Goal: Navigation & Orientation: Find specific page/section

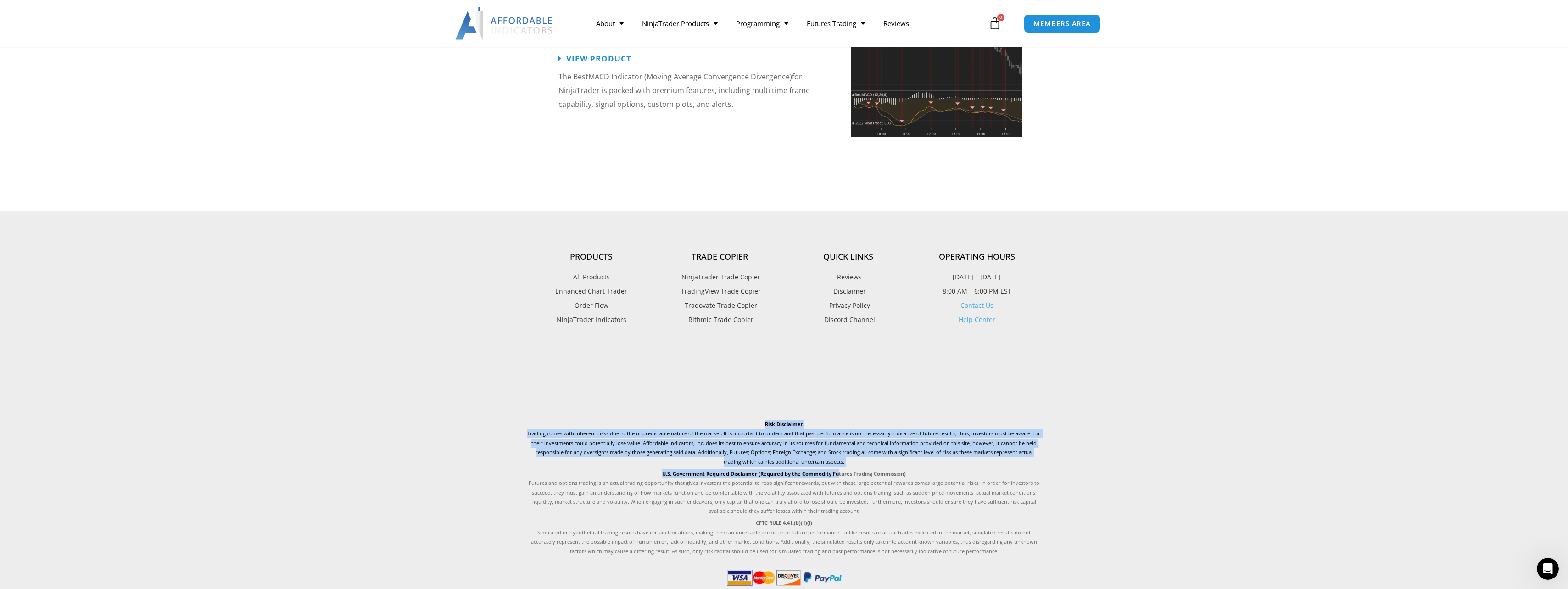
drag, startPoint x: 762, startPoint y: 408, endPoint x: 837, endPoint y: 456, distance: 89.0
click at [837, 456] on div "Risk Disclaimer Trading comes with inherent risks due to the unpredictable natu…" at bounding box center [784, 488] width 514 height 136
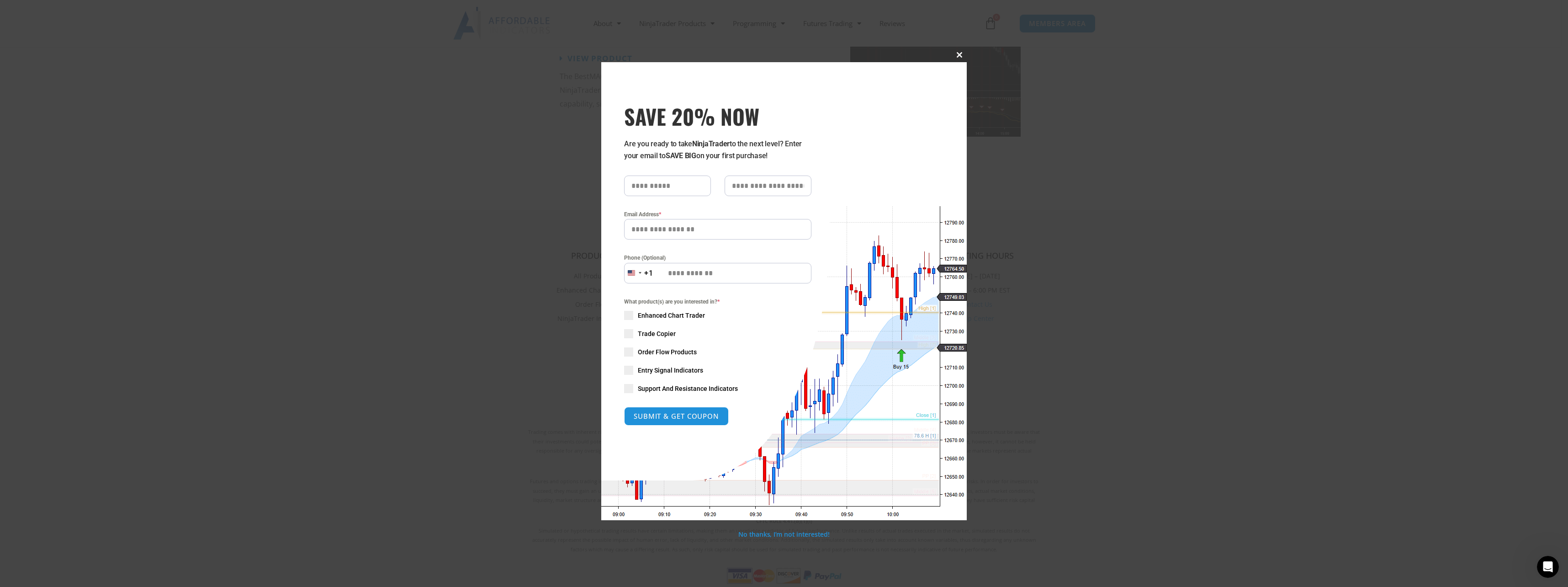
click at [955, 55] on span at bounding box center [959, 55] width 15 height 5
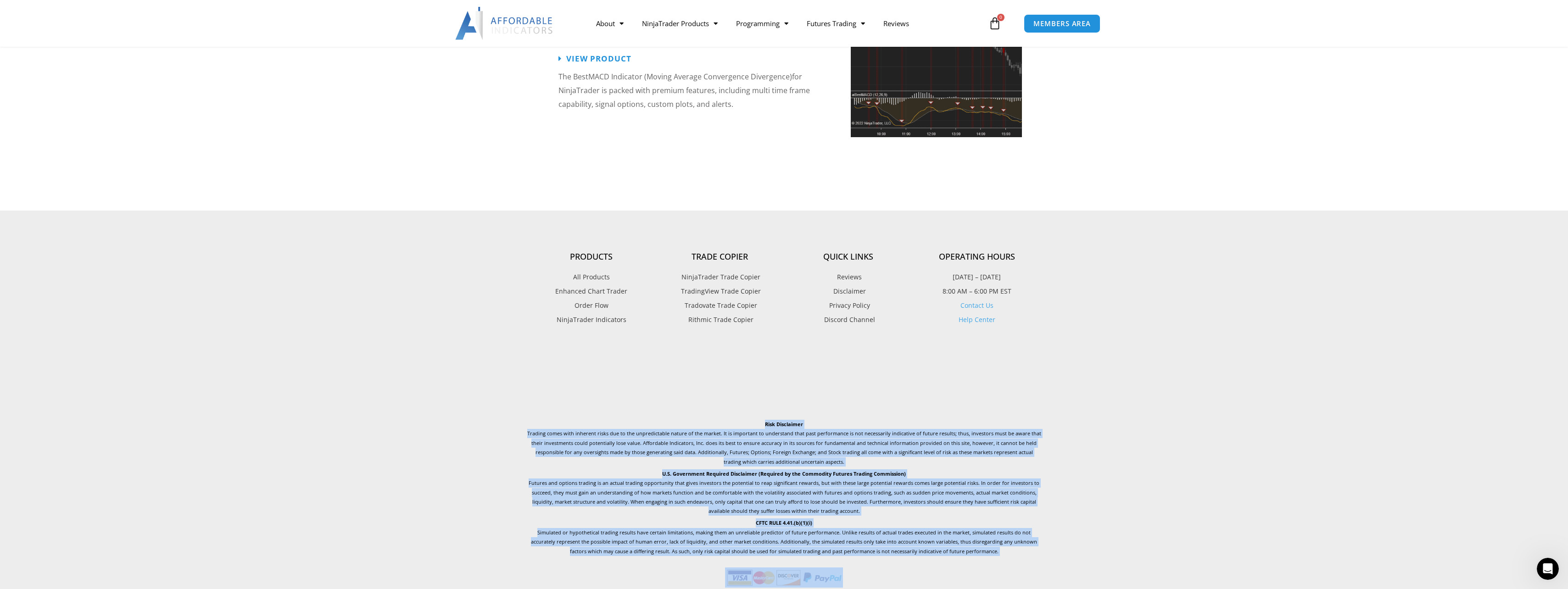
drag, startPoint x: 762, startPoint y: 407, endPoint x: 990, endPoint y: 570, distance: 280.3
click at [990, 570] on div "Products All Products Enhanced Chart Trader Order Flow NinjaTrader Indicators T…" at bounding box center [784, 425] width 523 height 419
copy div "Risk Disclaimer Trading comes with inherent risks due to the unpredictable natu…"
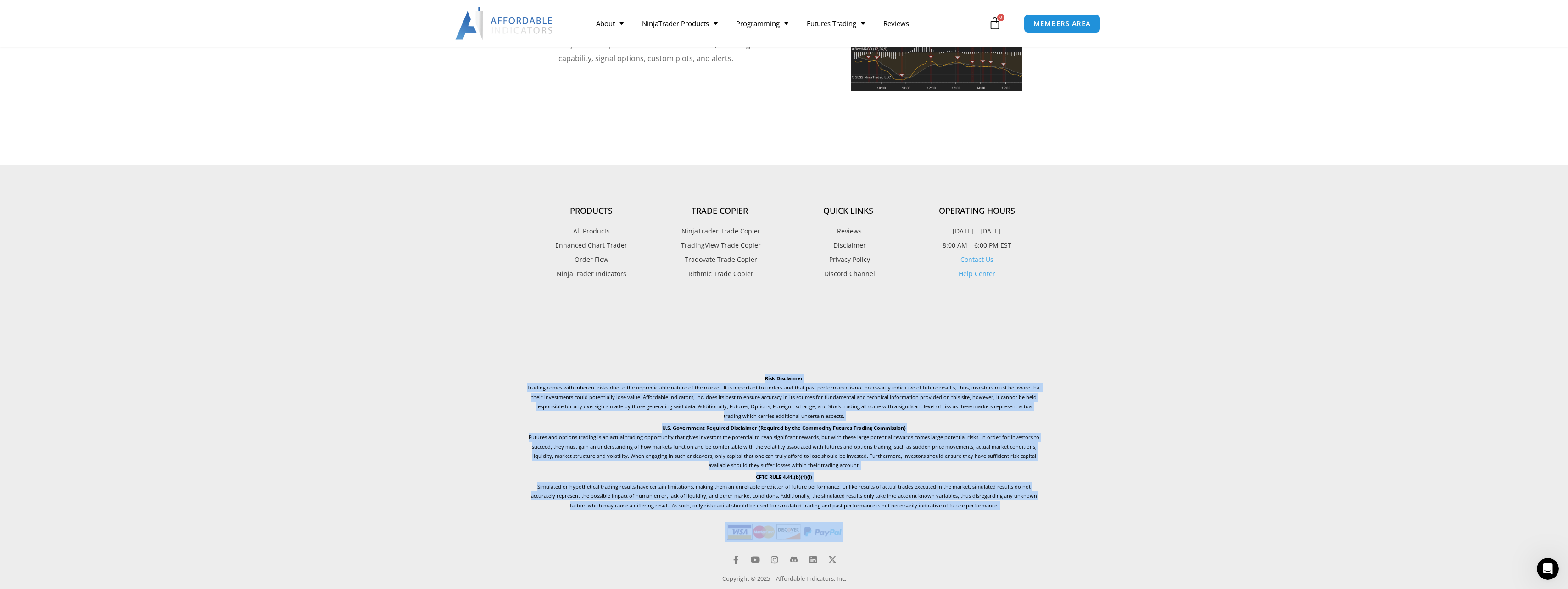
scroll to position [2140, 0]
